Goal: Task Accomplishment & Management: Manage account settings

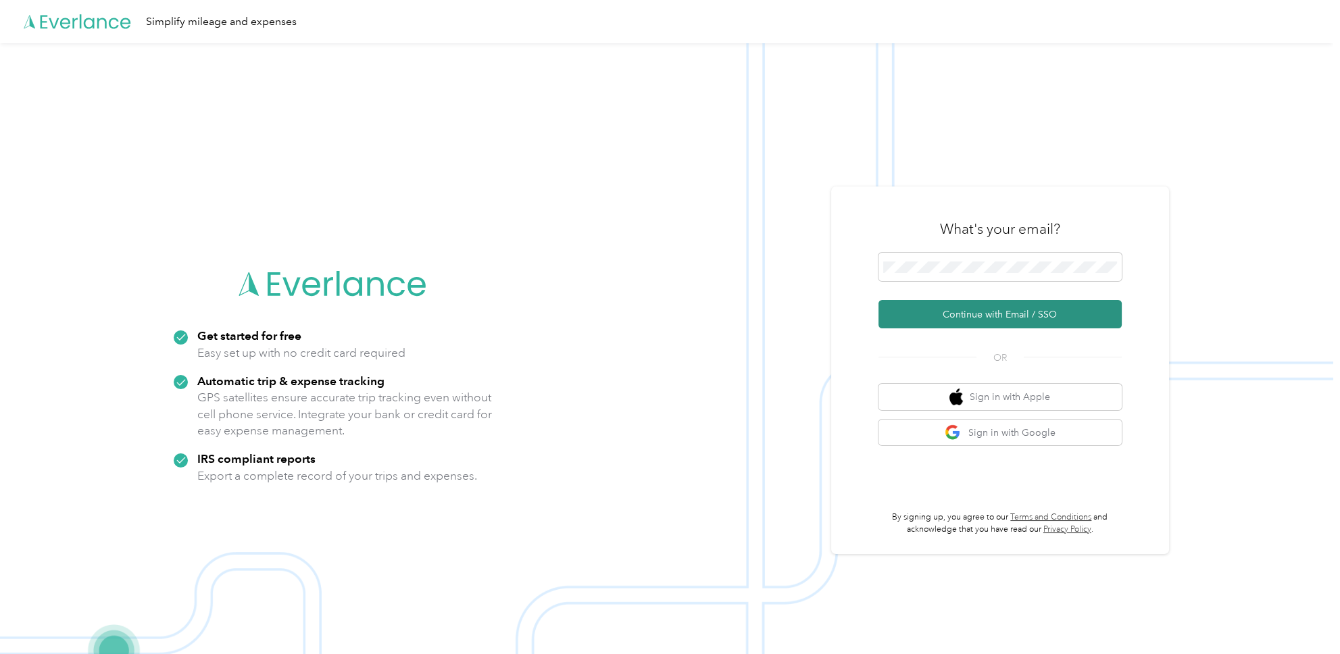
click at [1026, 316] on button "Continue with Email / SSO" at bounding box center [999, 314] width 243 height 28
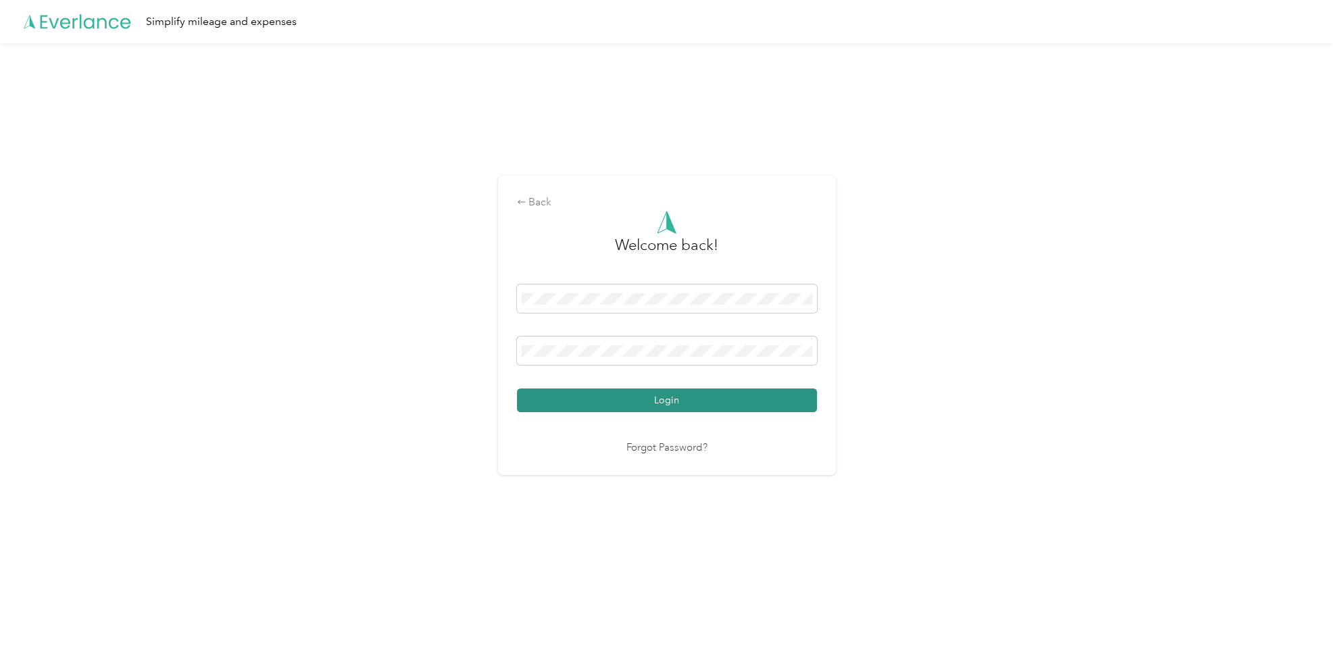
click at [681, 401] on button "Login" at bounding box center [667, 401] width 300 height 24
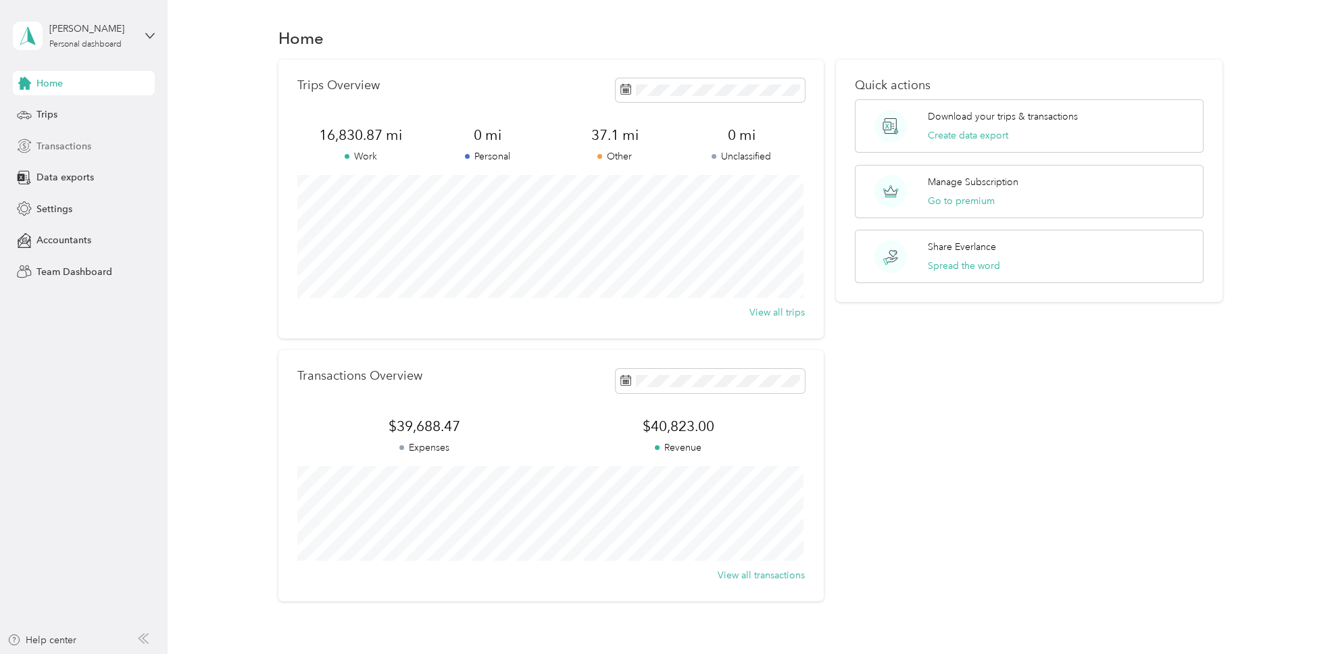
click at [64, 143] on span "Transactions" at bounding box center [63, 146] width 55 height 14
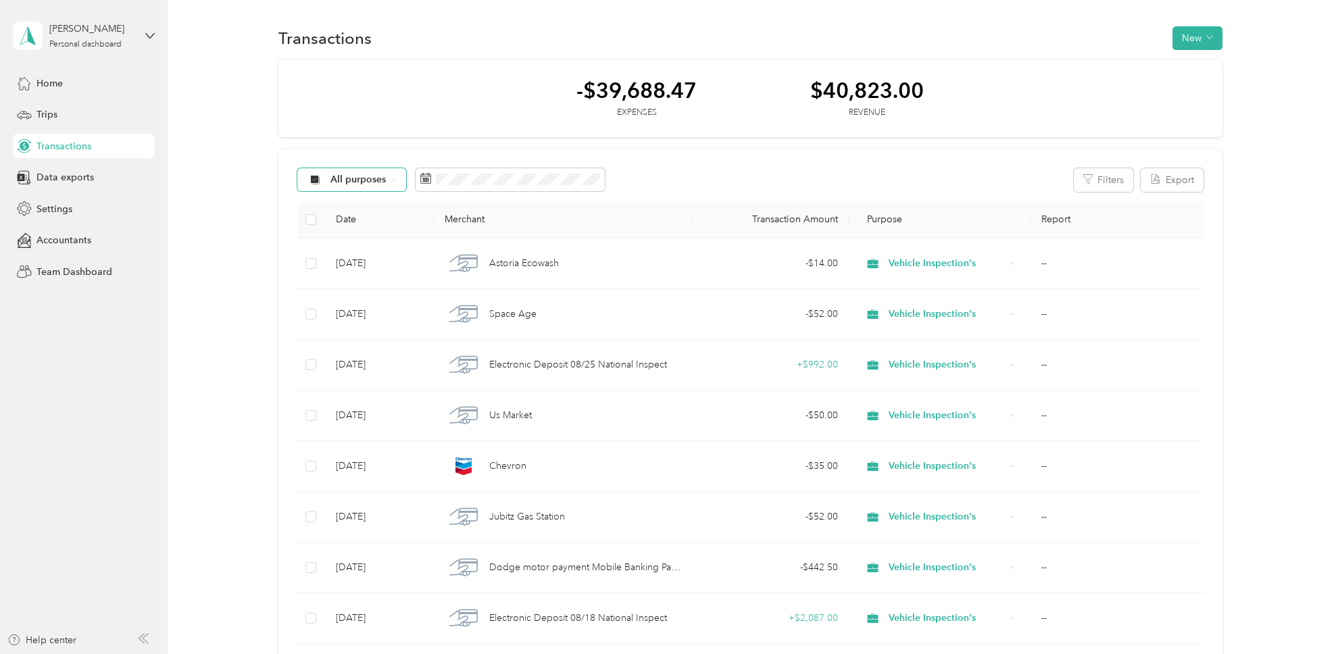
click at [395, 186] on div "All purposes" at bounding box center [351, 179] width 109 height 23
click at [370, 301] on li "Vehicle Inspection's" at bounding box center [362, 299] width 130 height 24
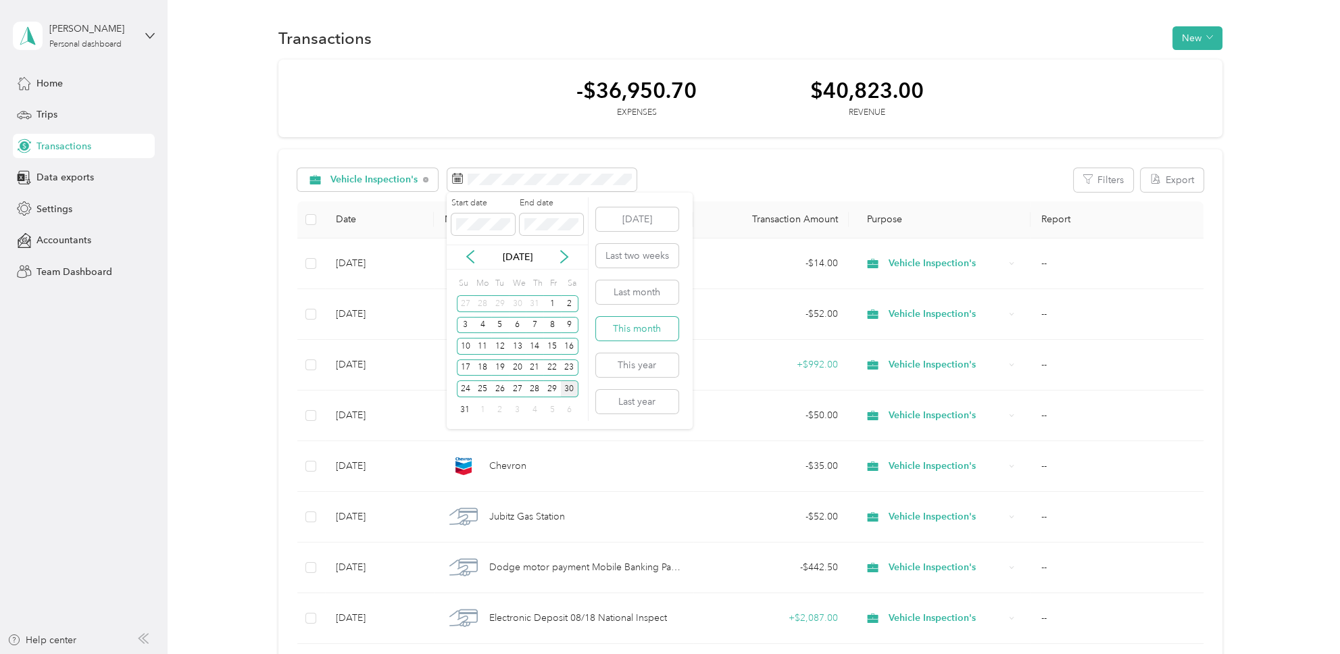
click at [634, 326] on button "This month" at bounding box center [637, 329] width 82 height 24
